Goal: Task Accomplishment & Management: Manage account settings

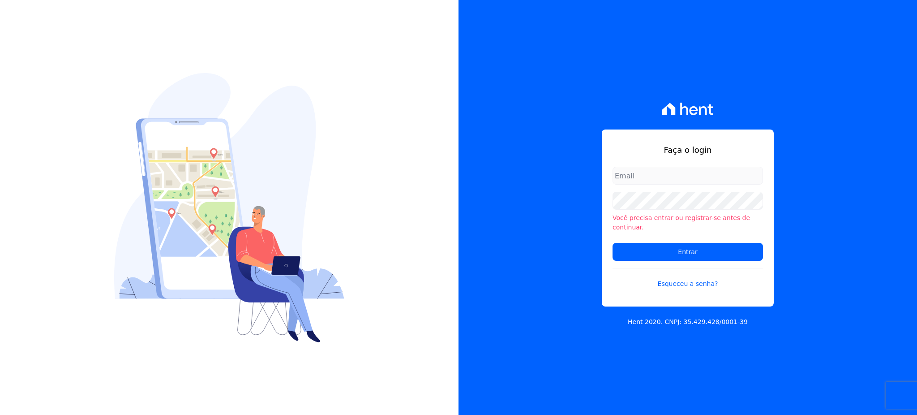
click at [643, 184] on input "email" at bounding box center [688, 176] width 150 height 18
type input "[EMAIL_ADDRESS][DOMAIN_NAME]"
click at [613, 243] on input "Entrar" at bounding box center [688, 252] width 150 height 18
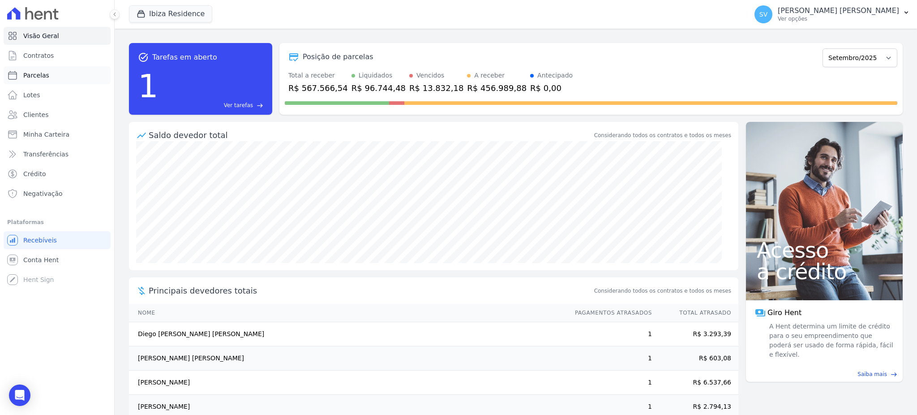
click at [39, 77] on span "Parcelas" at bounding box center [36, 75] width 26 height 9
select select
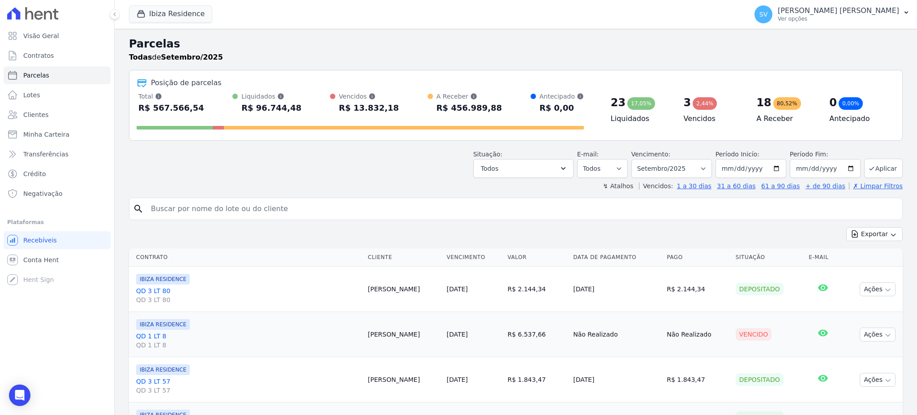
click at [260, 207] on input "search" at bounding box center [522, 209] width 753 height 18
paste input "CAROLINA LEITE PACHECO"
type input "CAROLINA LEITE PACHECO"
select select
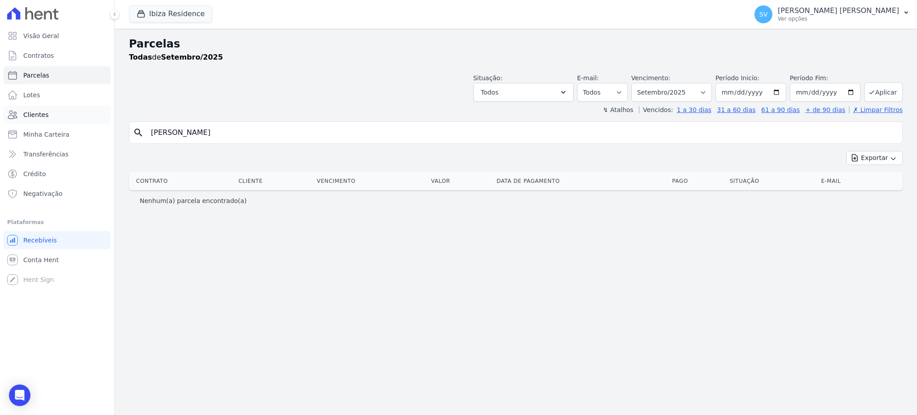
click at [36, 112] on span "Clientes" at bounding box center [35, 114] width 25 height 9
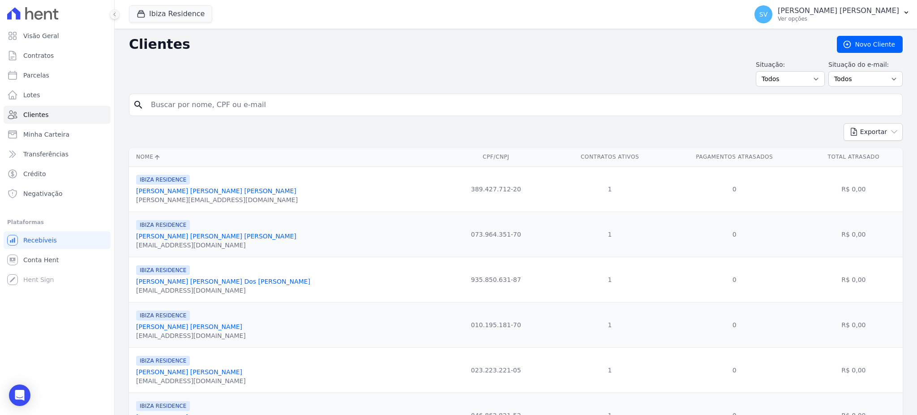
click at [275, 109] on input "search" at bounding box center [522, 105] width 753 height 18
paste input "CAROLINA LEITE PACHECO"
type input "CAROLINA LEITE PACHECO"
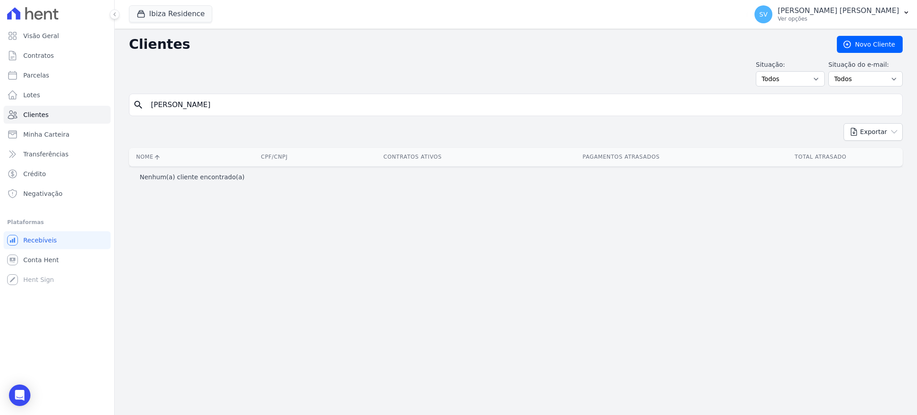
click at [252, 104] on input "CAROLINA LEITE PACHECO" at bounding box center [522, 105] width 753 height 18
click at [576, 108] on input "CAROLINA LEITE PACHECO" at bounding box center [522, 105] width 753 height 18
click at [37, 81] on link "Parcelas" at bounding box center [57, 75] width 107 height 18
select select
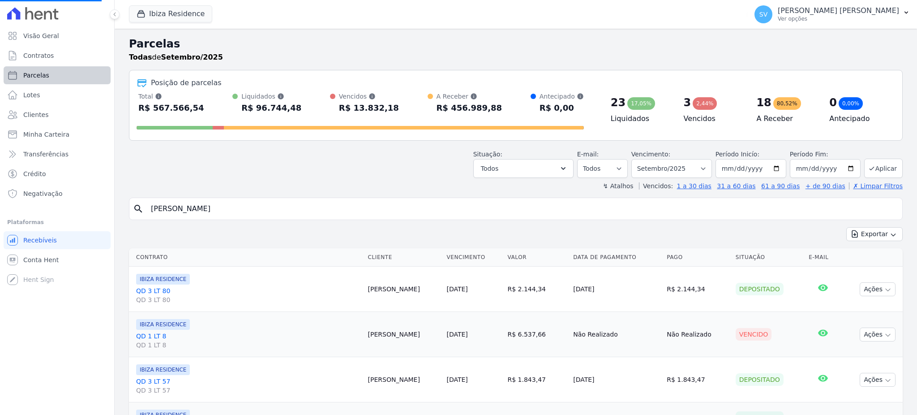
select select
click at [252, 213] on input "search" at bounding box center [522, 209] width 753 height 18
paste input "CAROLINA LEITE PACHECO"
type input "CAROLINA LEITE PACHECO"
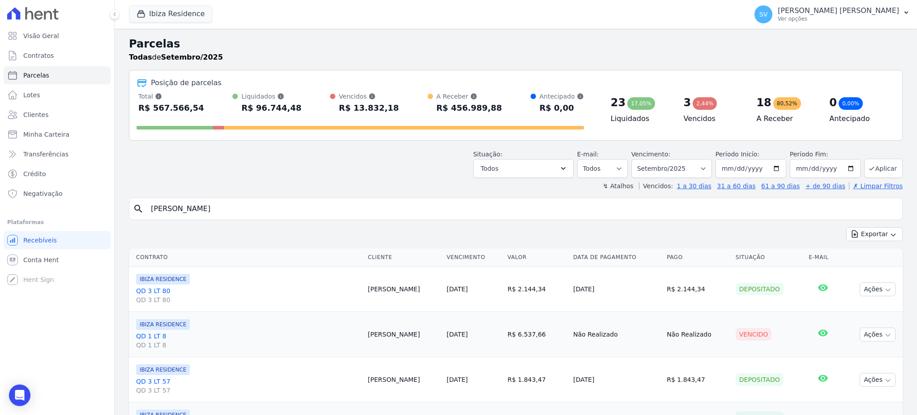
select select
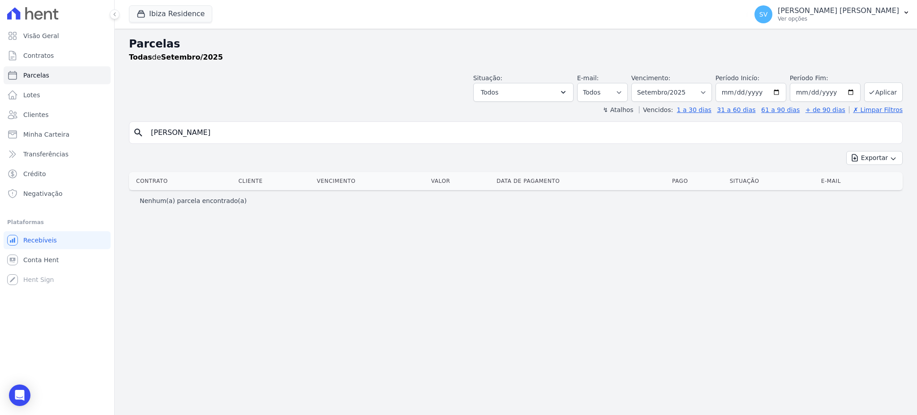
click at [261, 133] on input "CAROLINA LEITE PACHECO" at bounding box center [522, 133] width 753 height 18
drag, startPoint x: 261, startPoint y: 132, endPoint x: 77, endPoint y: 130, distance: 184.0
click at [77, 130] on div "Visão Geral Contratos Parcelas Lotes Clientes Minha Carteira Transferências Cré…" at bounding box center [458, 207] width 917 height 415
select select
click at [35, 110] on span "Clientes" at bounding box center [35, 114] width 25 height 9
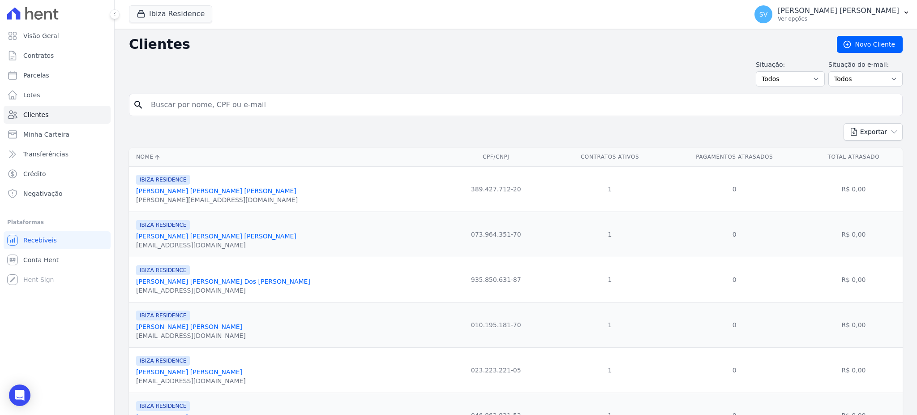
click at [251, 103] on input "search" at bounding box center [522, 105] width 753 height 18
paste input "00693285109"
type input "00693285109"
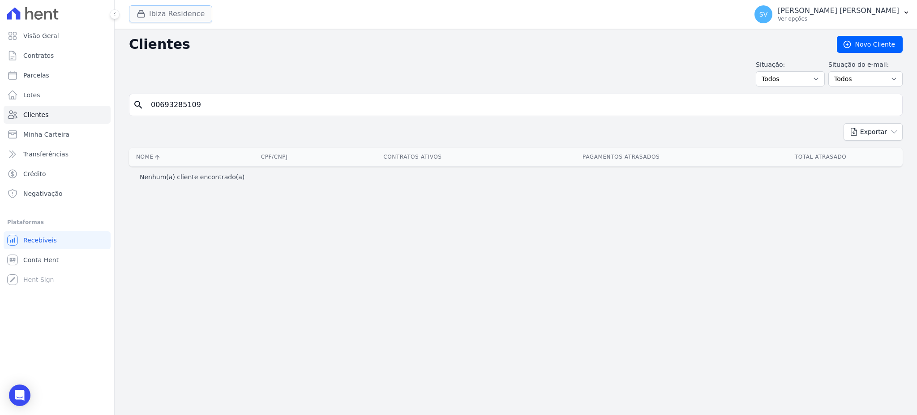
click at [175, 15] on button "Ibiza Residence" at bounding box center [170, 13] width 83 height 17
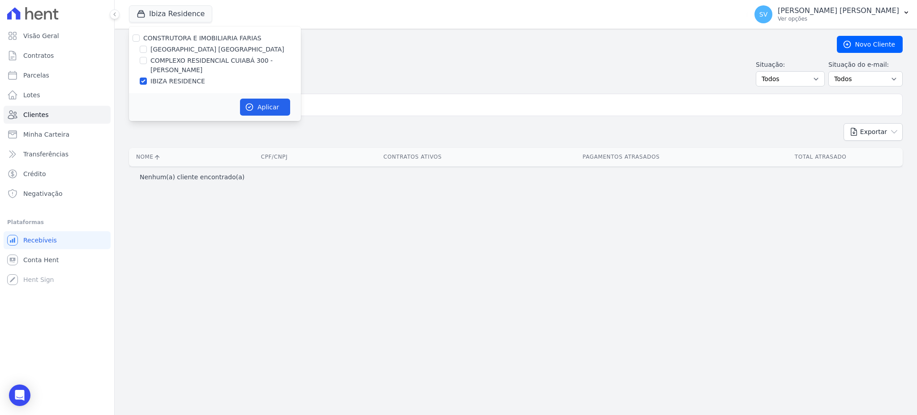
click at [141, 37] on div "CONSTRUTORA E IMOBILIARIA FARIAS" at bounding box center [215, 38] width 172 height 9
click at [139, 37] on input "CONSTRUTORA E IMOBILIARIA FARIAS" at bounding box center [136, 37] width 7 height 7
checkbox input "true"
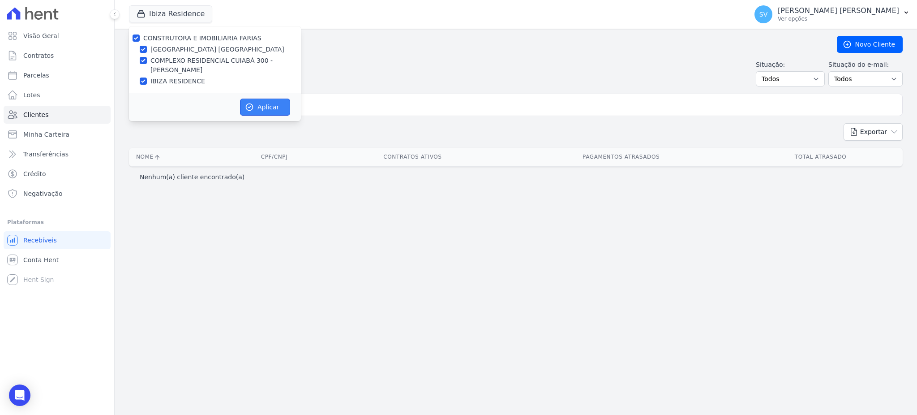
click at [261, 112] on button "Aplicar" at bounding box center [265, 107] width 50 height 17
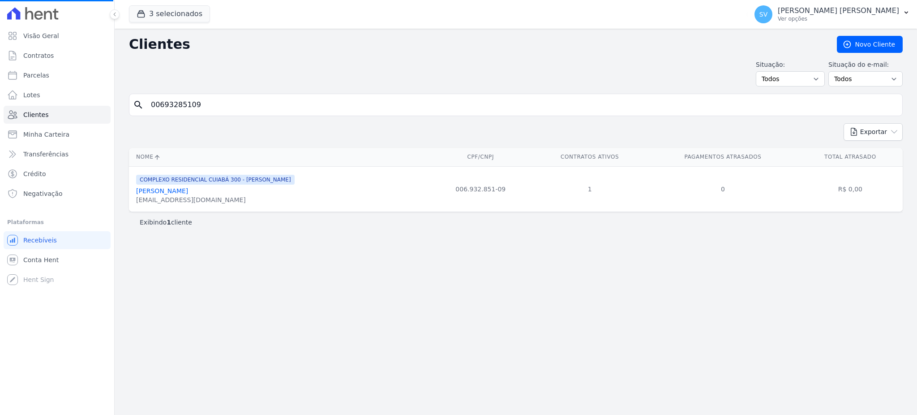
click at [153, 190] on link "[PERSON_NAME]" at bounding box center [162, 190] width 52 height 7
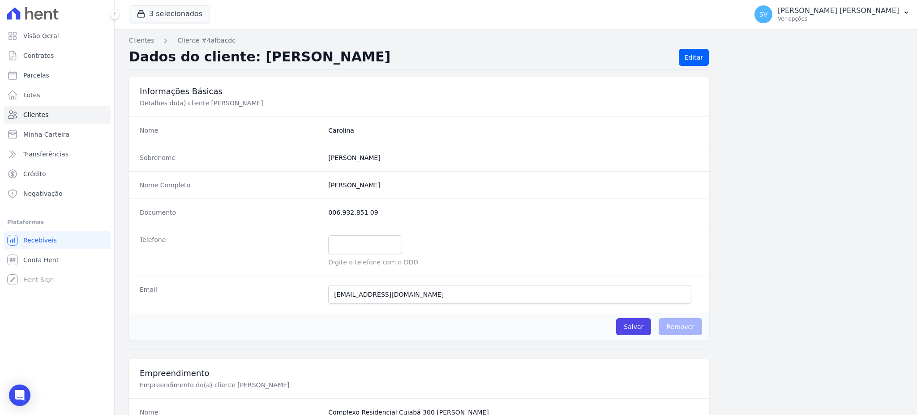
click at [395, 190] on div "Nome Completo Carolina Leite Pacheco" at bounding box center [419, 184] width 580 height 27
click at [381, 187] on completo "[PERSON_NAME]" at bounding box center [513, 184] width 370 height 9
drag, startPoint x: 325, startPoint y: 185, endPoint x: 387, endPoint y: 189, distance: 62.8
click at [387, 189] on div "Nome Completo Carolina Leite Pacheco" at bounding box center [419, 184] width 580 height 27
copy completo "[PERSON_NAME]"
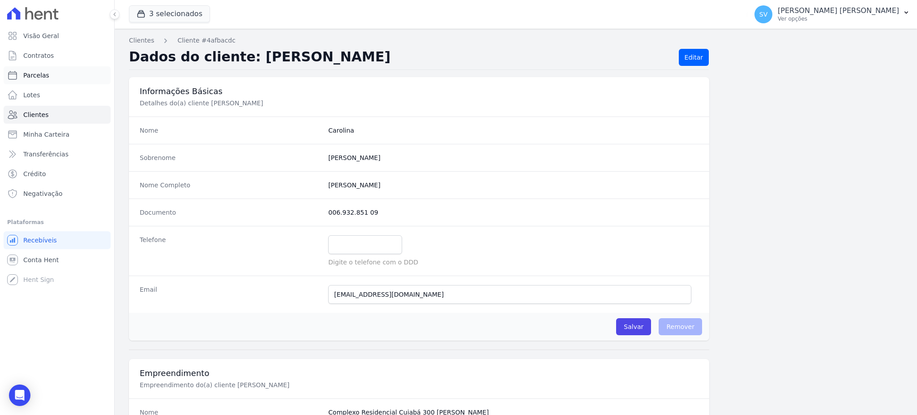
click at [51, 69] on link "Parcelas" at bounding box center [57, 75] width 107 height 18
click at [34, 74] on span "Parcelas" at bounding box center [36, 75] width 26 height 9
select select
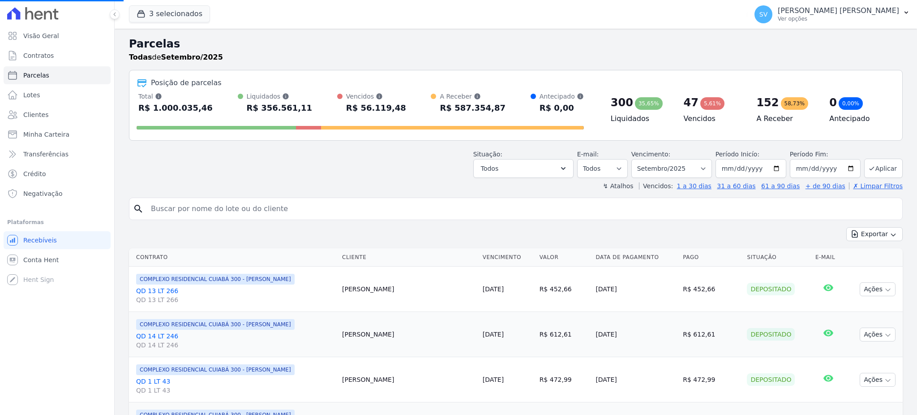
click at [271, 215] on input "search" at bounding box center [522, 209] width 753 height 18
select select
click at [270, 207] on input "search" at bounding box center [522, 209] width 753 height 18
paste input "[PERSON_NAME]"
type input "[PERSON_NAME]"
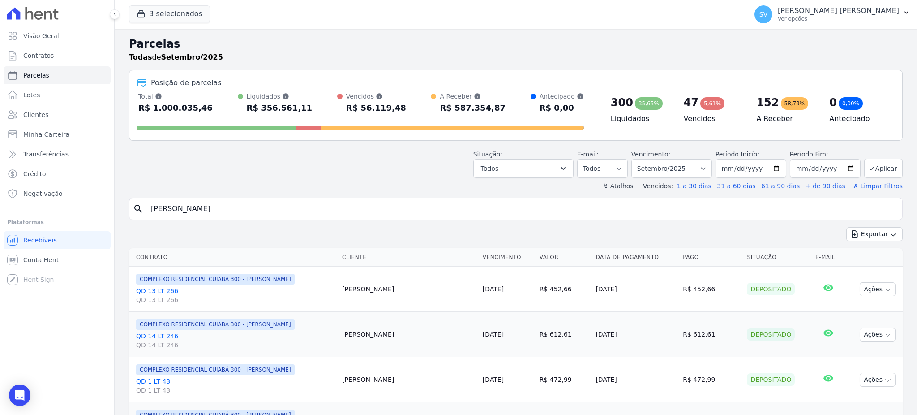
select select
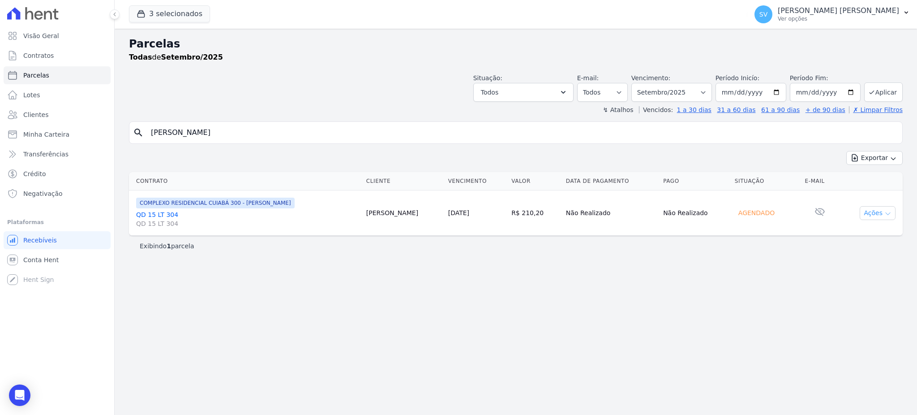
click at [869, 214] on button "Ações" at bounding box center [878, 213] width 36 height 14
click at [165, 213] on link "QD 15 LT 304 QD 15 LT 304" at bounding box center [247, 219] width 223 height 18
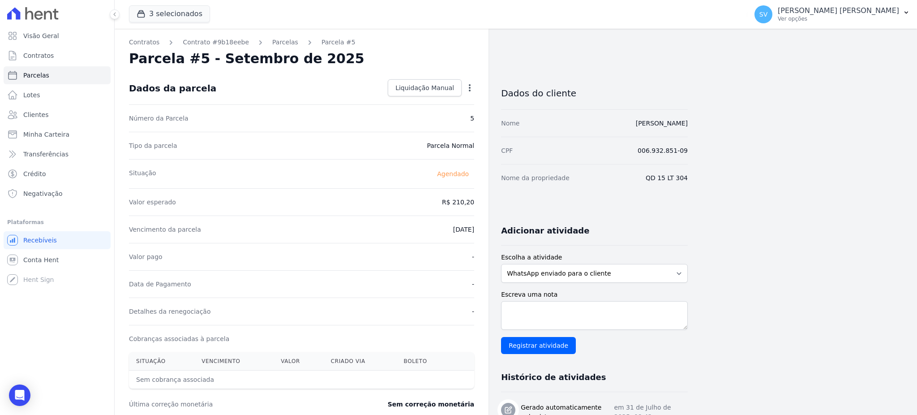
click at [467, 86] on icon "button" at bounding box center [469, 87] width 9 height 9
click at [385, 162] on div "Situação Agendado" at bounding box center [301, 173] width 345 height 29
click at [448, 143] on dd "Parcela Normal" at bounding box center [450, 145] width 47 height 9
click at [468, 89] on icon "button" at bounding box center [469, 87] width 9 height 9
drag, startPoint x: 469, startPoint y: 90, endPoint x: 457, endPoint y: 105, distance: 19.4
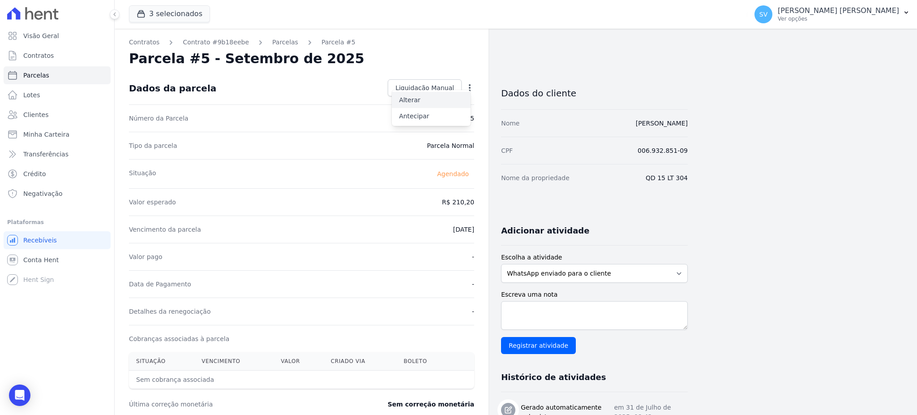
click at [470, 90] on div "Alterar Antecipar" at bounding box center [431, 108] width 79 height 36
click at [431, 198] on div "Valor esperado R$ 210,20" at bounding box center [301, 201] width 345 height 27
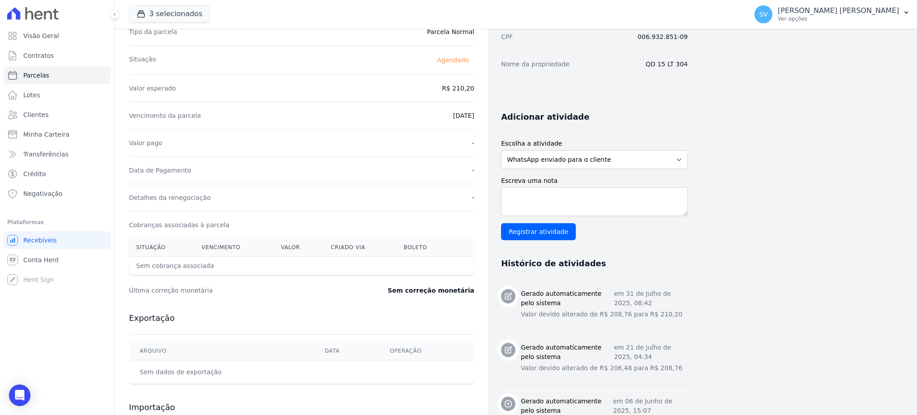
scroll to position [18, 0]
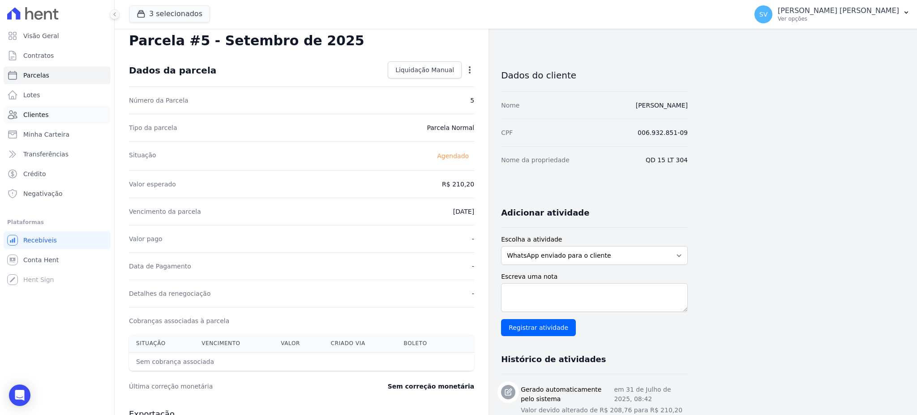
click at [29, 116] on span "Clientes" at bounding box center [35, 114] width 25 height 9
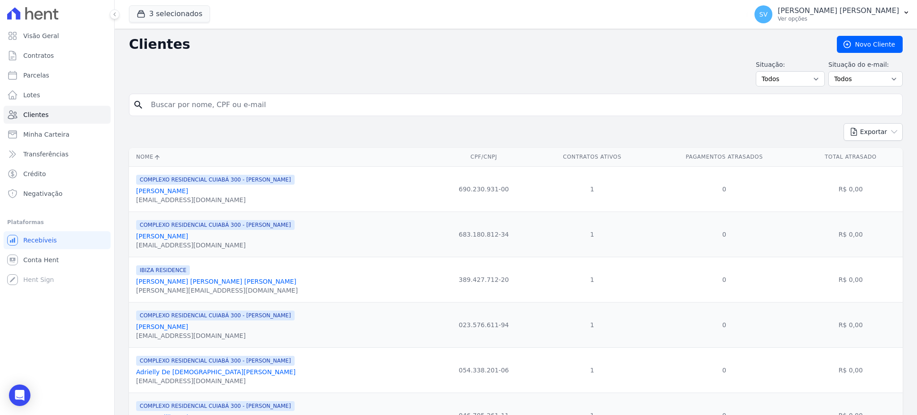
click at [210, 107] on input "search" at bounding box center [522, 105] width 753 height 18
paste input "[PERSON_NAME]"
click at [208, 107] on input "[PERSON_NAME]" at bounding box center [522, 105] width 753 height 18
type input "[PERSON_NAME]"
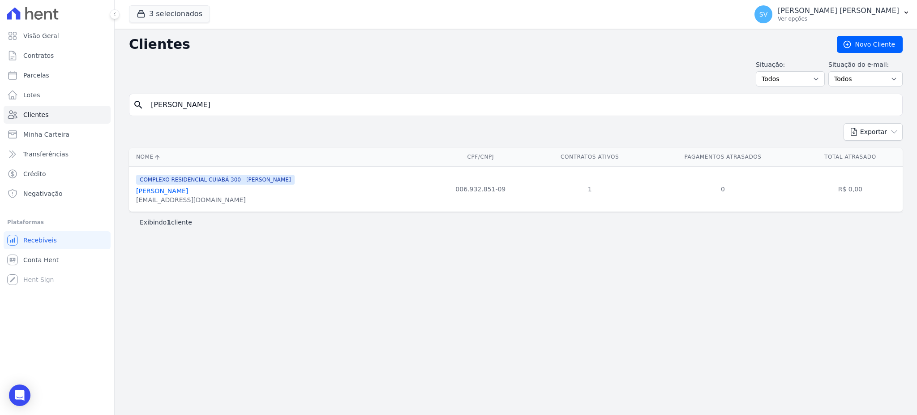
click at [187, 187] on link "[PERSON_NAME]" at bounding box center [162, 190] width 52 height 7
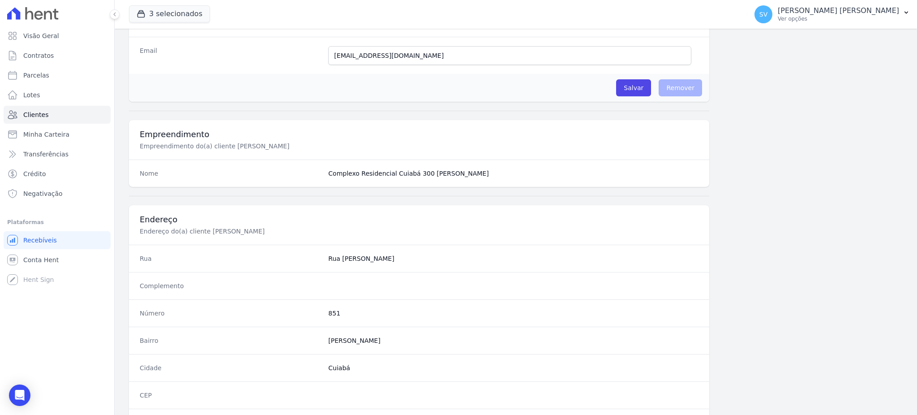
scroll to position [424, 0]
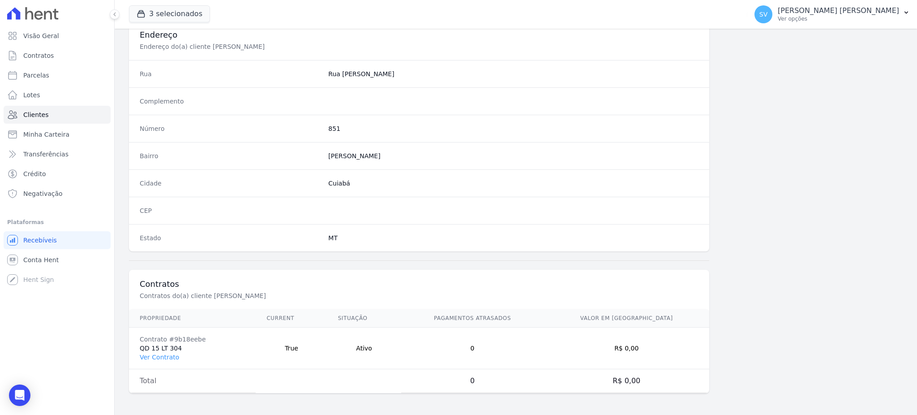
click at [153, 349] on td "Contrato #9b18eebe QD 15 LT 304 Ver Contrato" at bounding box center [192, 348] width 127 height 42
click at [165, 360] on link "Ver Contrato" at bounding box center [159, 356] width 39 height 7
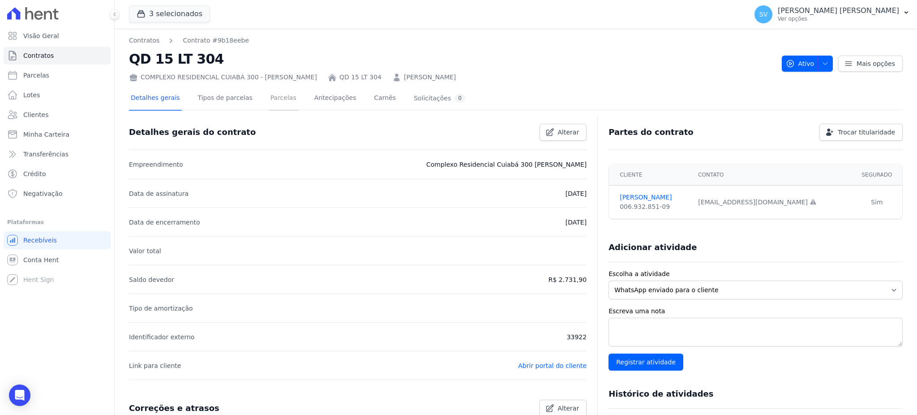
click at [279, 98] on link "Parcelas" at bounding box center [284, 99] width 30 height 24
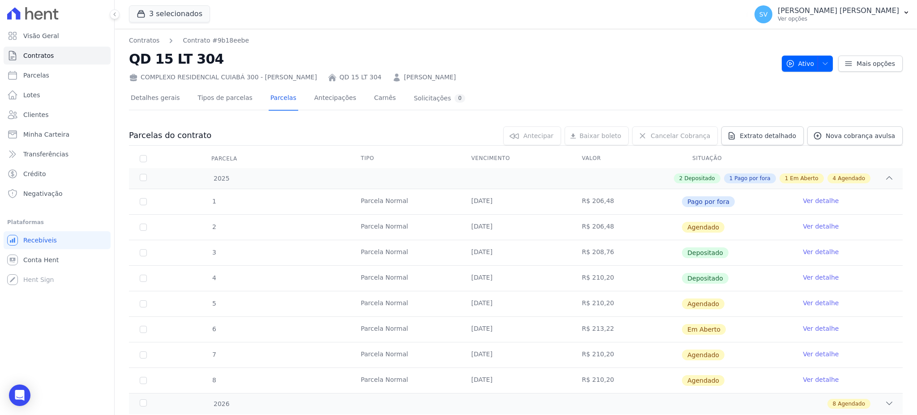
click at [813, 297] on td "Ver detalhe" at bounding box center [847, 303] width 111 height 25
click at [812, 299] on link "Ver detalhe" at bounding box center [821, 302] width 36 height 9
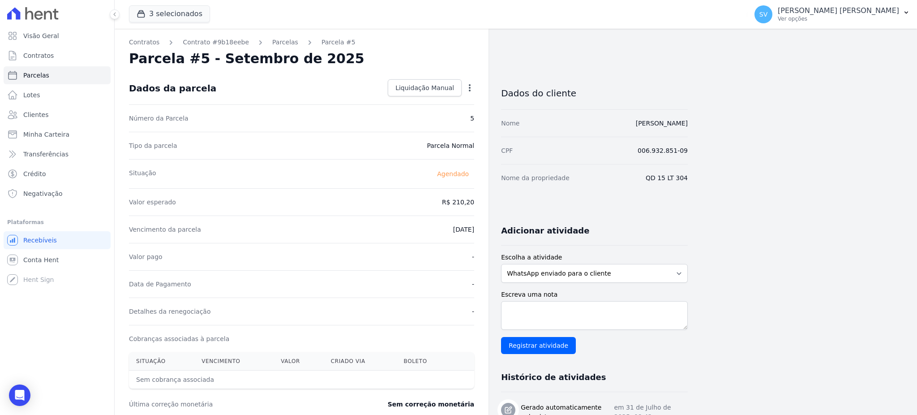
click at [467, 84] on icon "button" at bounding box center [469, 87] width 9 height 9
click at [370, 183] on div "Situação Agendado" at bounding box center [301, 173] width 345 height 29
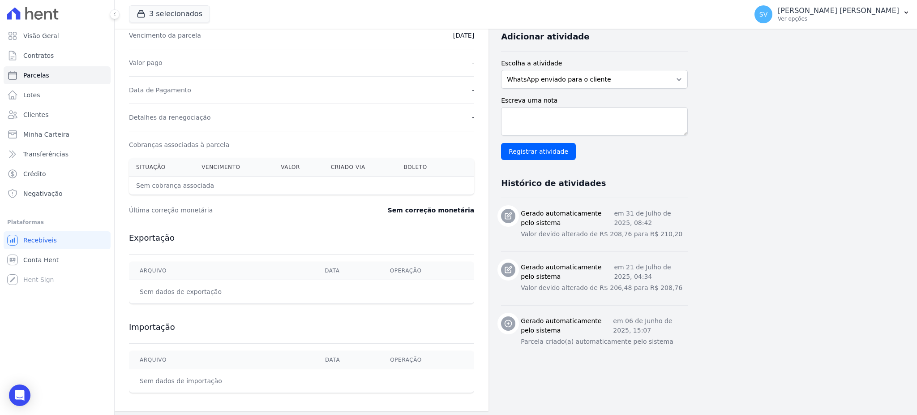
scroll to position [197, 0]
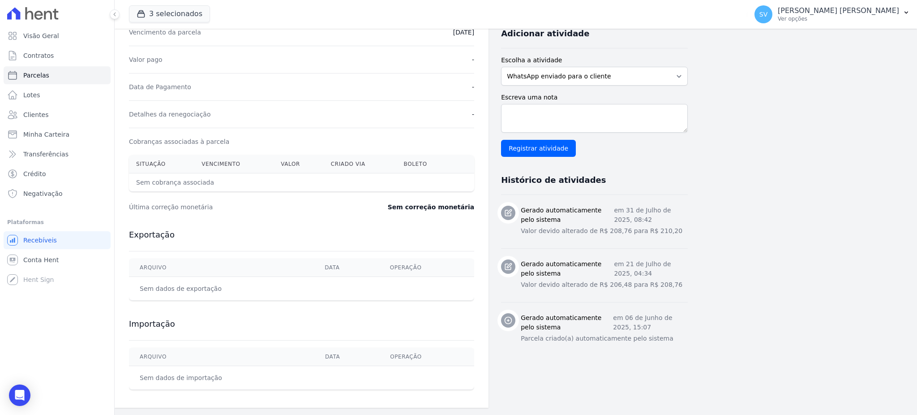
drag, startPoint x: 428, startPoint y: 170, endPoint x: 426, endPoint y: 163, distance: 6.8
click at [428, 168] on th "Boleto" at bounding box center [425, 164] width 56 height 18
click at [424, 160] on th "Boleto" at bounding box center [425, 164] width 56 height 18
click at [420, 163] on th "Boleto" at bounding box center [425, 164] width 56 height 18
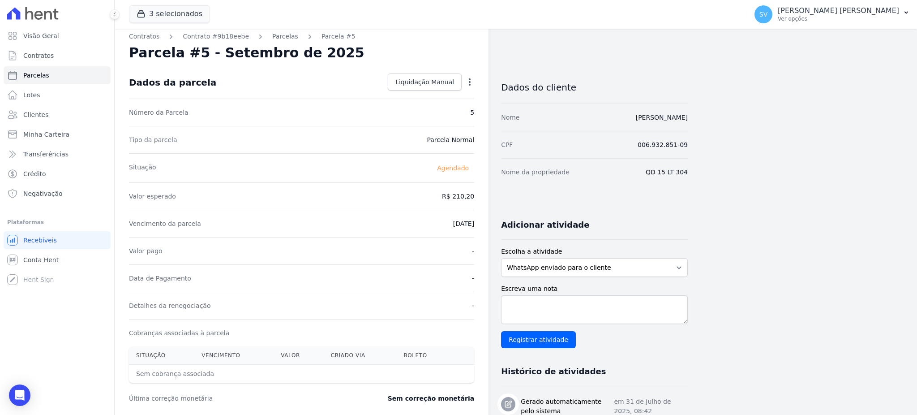
scroll to position [0, 0]
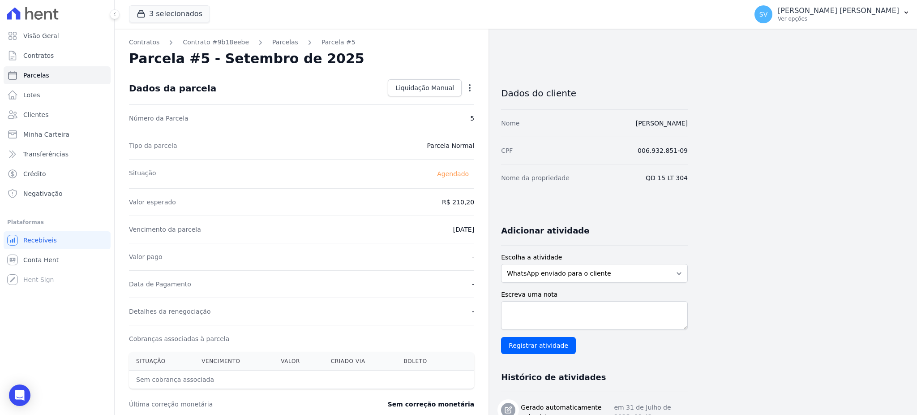
click at [477, 87] on div "Contratos Contrato #9b18eebe Parcelas Parcela #5 Parcela #5 - Setembro de 2025 …" at bounding box center [302, 317] width 374 height 576
click at [471, 86] on icon "button" at bounding box center [469, 87] width 9 height 9
drag, startPoint x: 470, startPoint y: 87, endPoint x: 468, endPoint y: 115, distance: 28.3
click at [469, 89] on icon "button" at bounding box center [469, 87] width 9 height 9
click at [467, 83] on icon "button" at bounding box center [469, 87] width 9 height 9
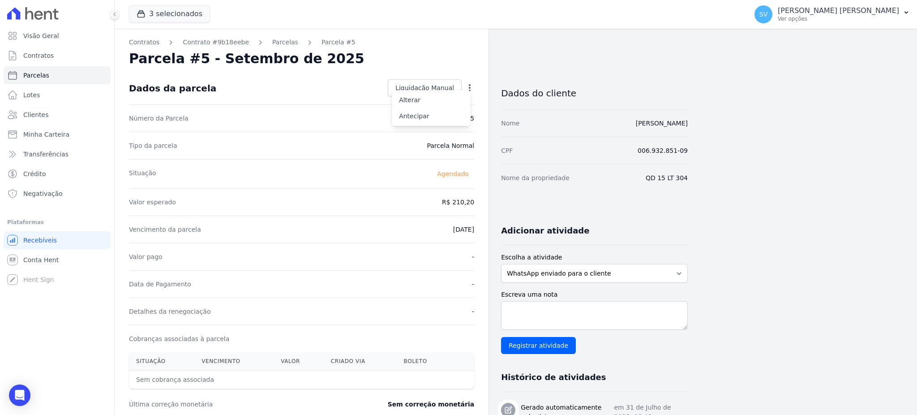
click at [467, 84] on icon "button" at bounding box center [469, 87] width 9 height 9
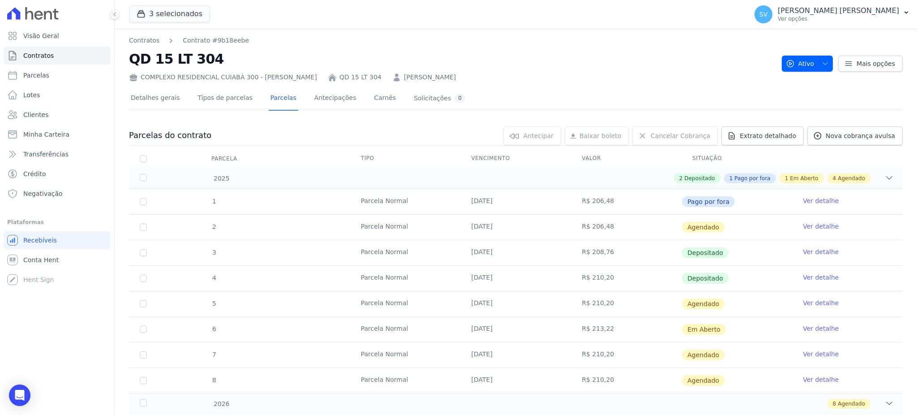
click at [404, 77] on link "CAROLINA LEITE PACHECO" at bounding box center [430, 77] width 52 height 9
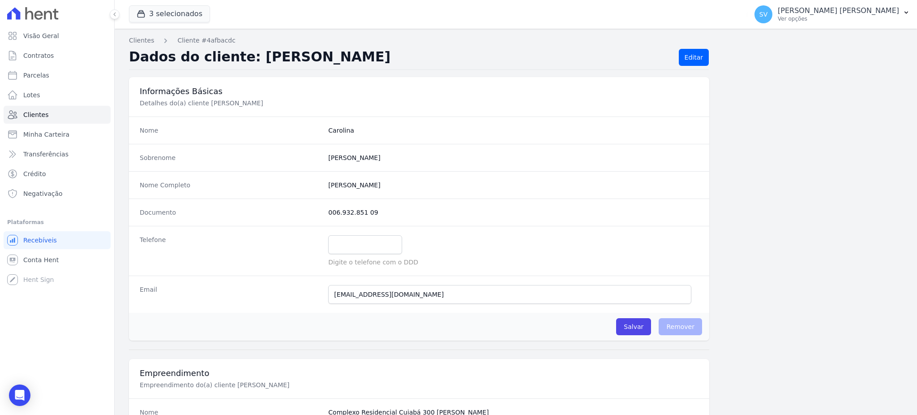
drag, startPoint x: 326, startPoint y: 186, endPoint x: 394, endPoint y: 186, distance: 67.6
click at [394, 186] on completo "[PERSON_NAME]" at bounding box center [513, 184] width 370 height 9
copy completo "[PERSON_NAME]"
click at [418, 172] on div "Nome Completo Carolina Leite Pacheco" at bounding box center [419, 184] width 580 height 27
drag, startPoint x: 325, startPoint y: 184, endPoint x: 408, endPoint y: 186, distance: 83.7
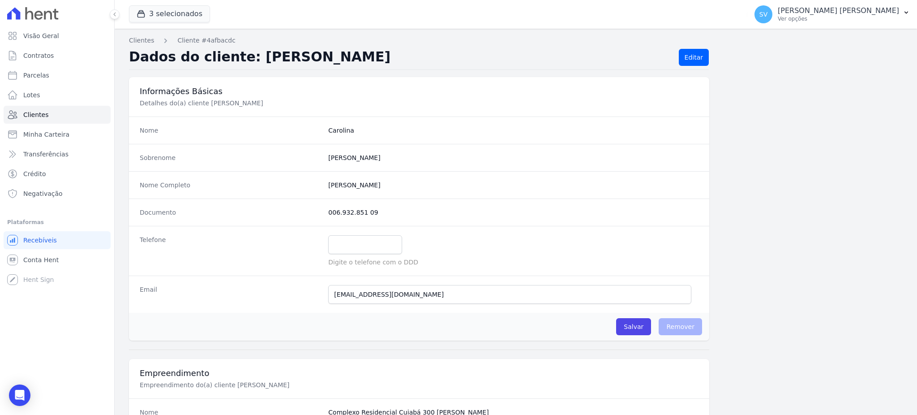
click at [408, 186] on div "Nome Completo Carolina Leite Pacheco" at bounding box center [419, 184] width 580 height 27
copy completo "[PERSON_NAME]"
click at [831, 4] on button "SV SHIRLEY VANESSA SOUSA ALVES Ver opções" at bounding box center [832, 14] width 170 height 25
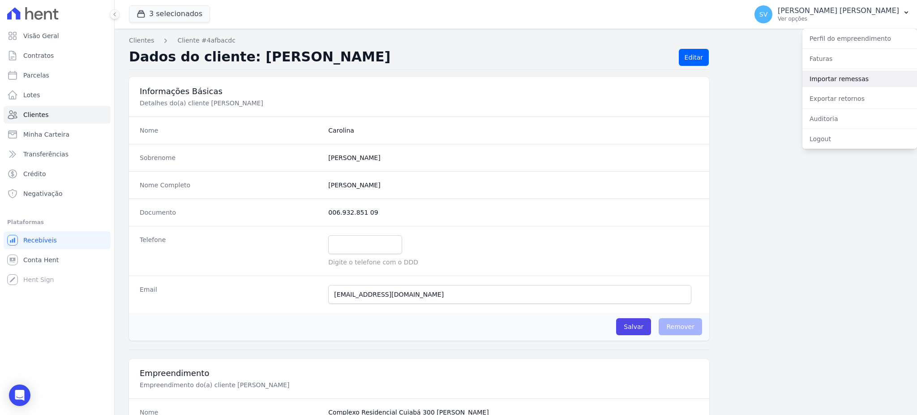
click at [832, 76] on link "Importar remessas" at bounding box center [859, 79] width 115 height 16
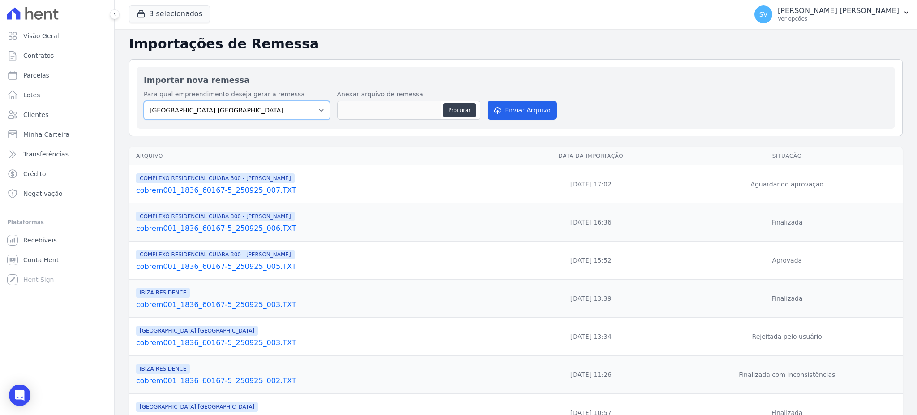
click at [305, 107] on select "BAHAMAS EAST VILLAGE COMPLEXO RESIDENCIAL CUIABÁ 300 - JOÃO DE BARRO IBIZA RESI…" at bounding box center [237, 110] width 186 height 19
select select "a999329b-d322-46c5-b2df-9163b092fb9b"
click at [144, 101] on select "BAHAMAS EAST VILLAGE COMPLEXO RESIDENCIAL CUIABÁ 300 - JOÃO DE BARRO IBIZA RESI…" at bounding box center [237, 110] width 186 height 19
click at [450, 109] on button "Procurar" at bounding box center [459, 110] width 32 height 14
type input "cobrem001_1836_60167-5_260925_001.TXT"
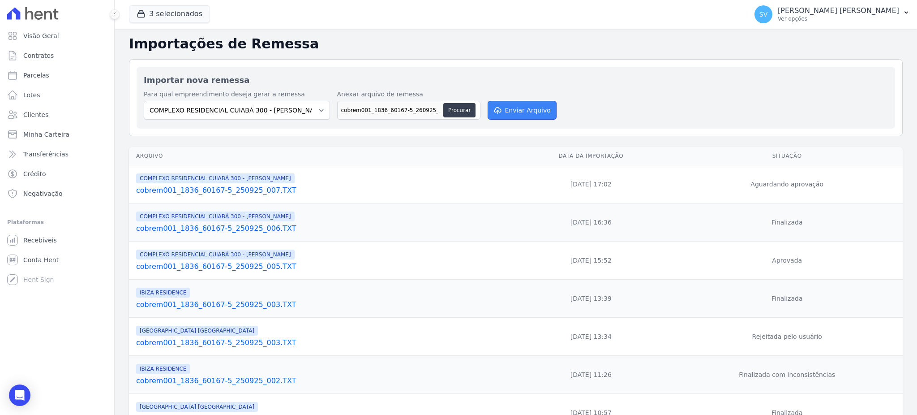
click at [506, 116] on button "Enviar Arquivo" at bounding box center [522, 110] width 69 height 19
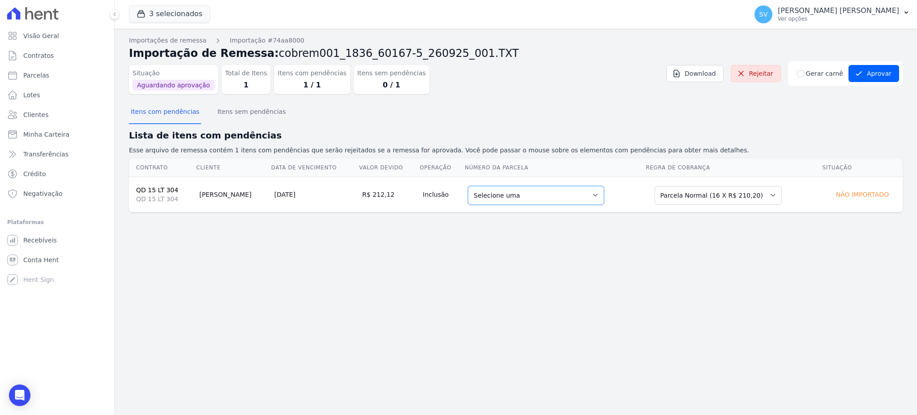
click at [575, 192] on select "Selecione uma 2 - [DATE] - R$ 206,48 - Agendado 5 - [DATE] - R$ 210,20 - Agenda…" at bounding box center [536, 195] width 136 height 19
click at [782, 249] on div "Importações de remessa Importação #74aa8000 Importação de Remessa: cobrem001_18…" at bounding box center [516, 222] width 802 height 386
click at [875, 77] on button "Aprovar" at bounding box center [873, 73] width 51 height 17
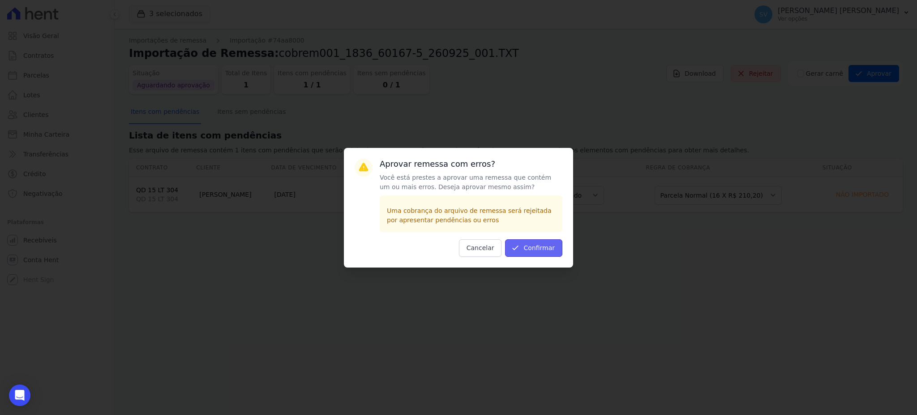
click at [530, 249] on button "Confirmar" at bounding box center [533, 247] width 57 height 17
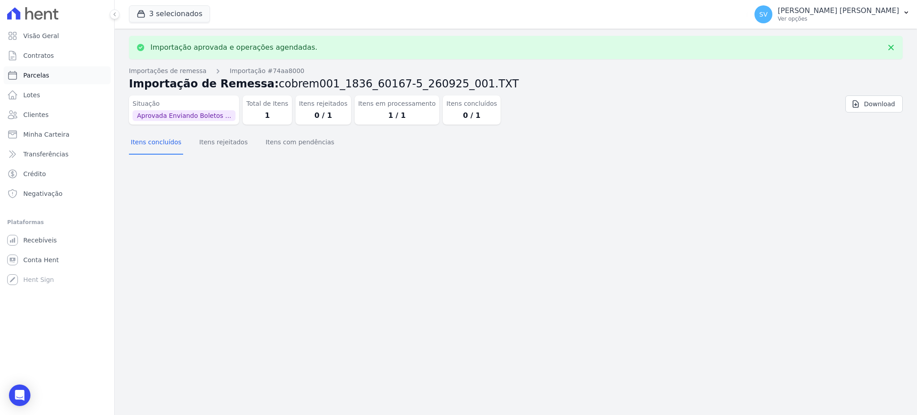
click at [39, 73] on span "Parcelas" at bounding box center [36, 75] width 26 height 9
select select
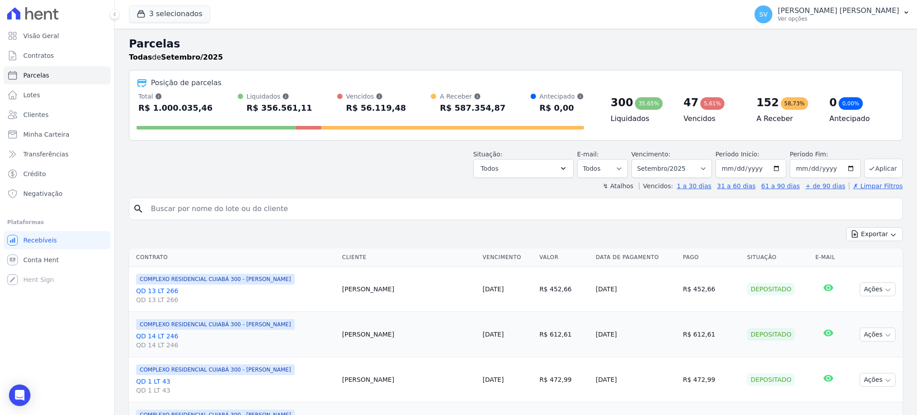
click at [211, 206] on input "search" at bounding box center [522, 209] width 753 height 18
paste input "[PERSON_NAME]"
click at [276, 215] on input "[PERSON_NAME]" at bounding box center [522, 209] width 753 height 18
type input "[PERSON_NAME]"
select select
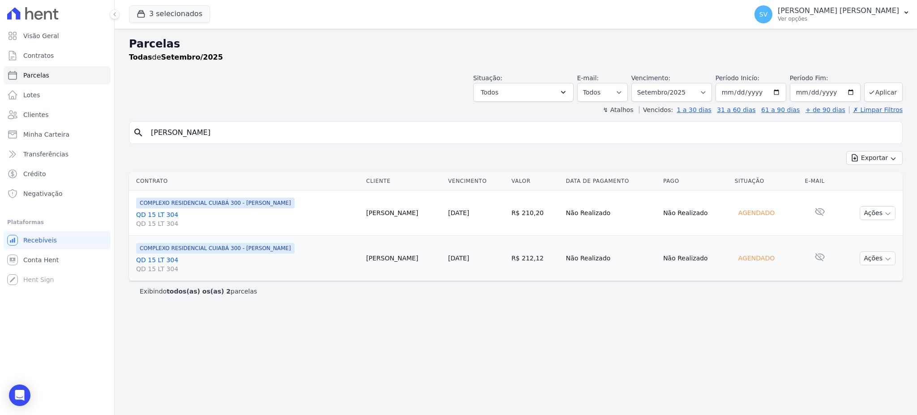
click at [292, 129] on input "[PERSON_NAME]" at bounding box center [522, 133] width 753 height 18
select select
click at [884, 253] on button "Ações" at bounding box center [878, 258] width 36 height 14
click at [853, 280] on link "Ver boleto" at bounding box center [874, 278] width 86 height 17
click at [238, 133] on input "[PERSON_NAME]" at bounding box center [522, 133] width 753 height 18
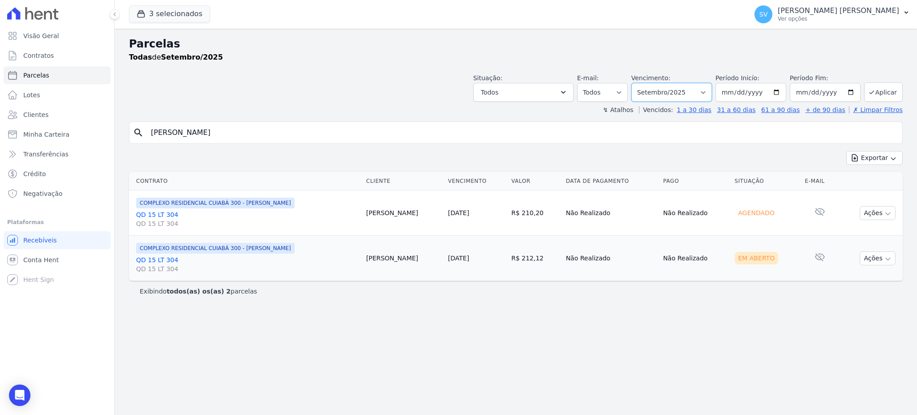
click at [712, 92] on select "[GEOGRAPHIC_DATA] por período ──────── Todos os meses Outubro/2022 Novembro/202…" at bounding box center [671, 92] width 81 height 19
select select "10/2025"
click at [644, 83] on select "[GEOGRAPHIC_DATA] por período ──────── Todos os meses Outubro/2022 Novembro/202…" at bounding box center [671, 92] width 81 height 19
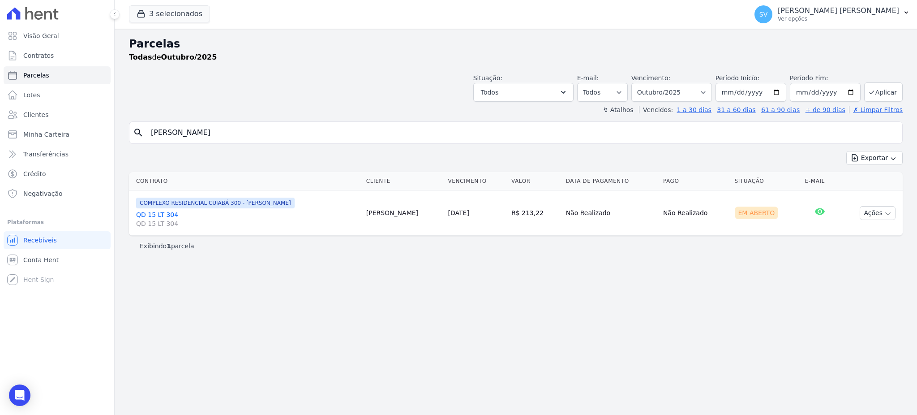
select select
click at [878, 208] on button "Ações" at bounding box center [878, 213] width 36 height 14
click at [816, 210] on icon at bounding box center [819, 211] width 11 height 11
click at [166, 215] on link "QD 15 LT 304 QD 15 LT 304" at bounding box center [247, 219] width 223 height 18
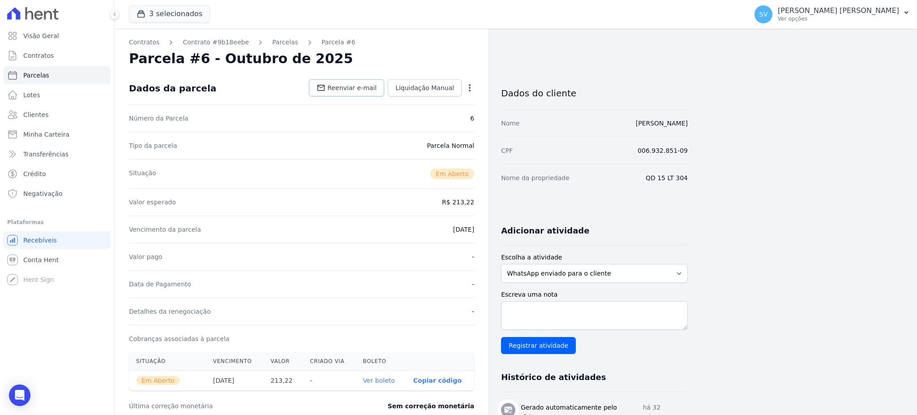
click at [357, 85] on span "Reenviar e-mail" at bounding box center [351, 87] width 49 height 9
